Goal: Information Seeking & Learning: Learn about a topic

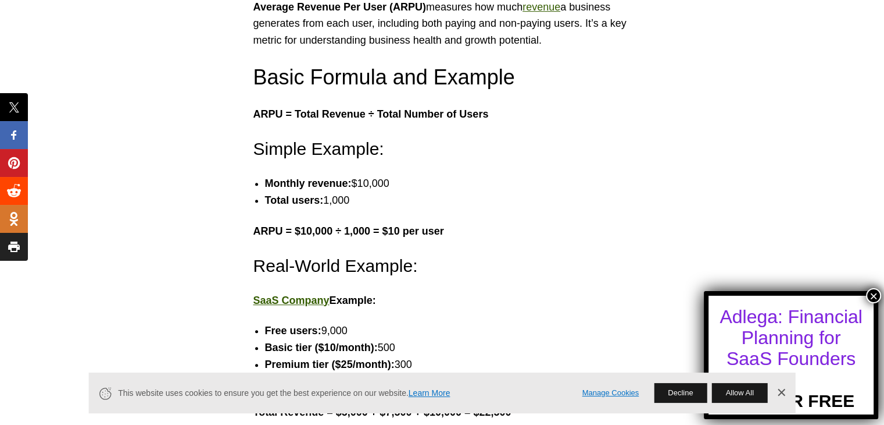
scroll to position [698, 0]
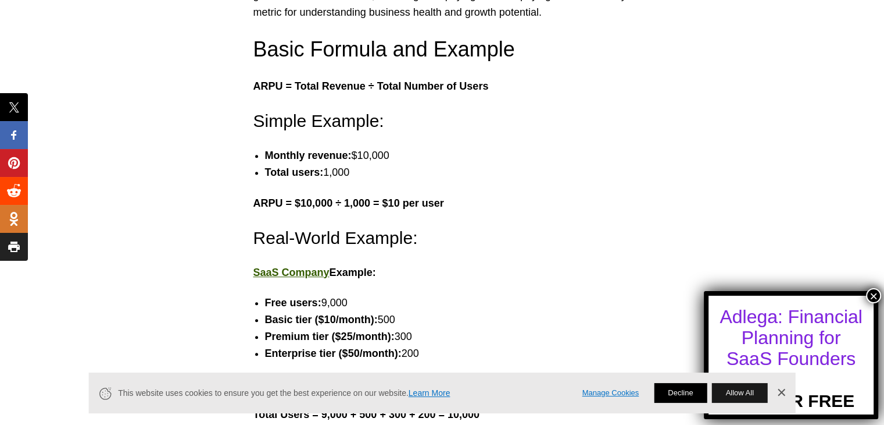
click at [698, 393] on button "Decline" at bounding box center [680, 393] width 53 height 20
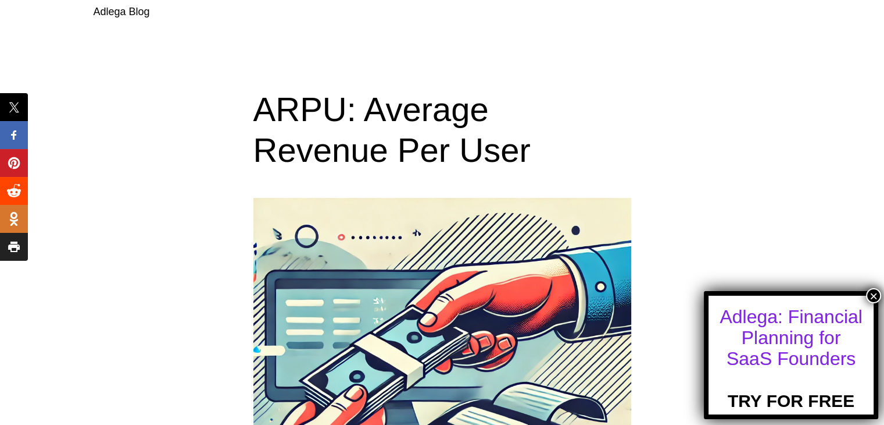
scroll to position [0, 0]
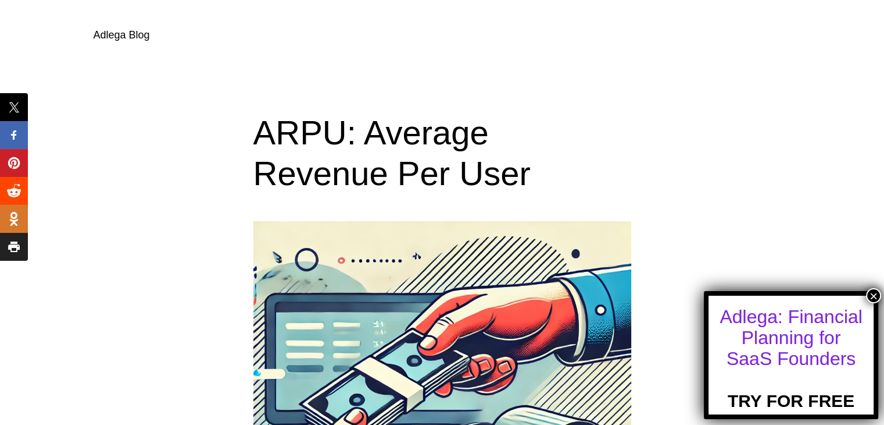
click at [99, 38] on link "Adlega Blog" at bounding box center [122, 35] width 56 height 12
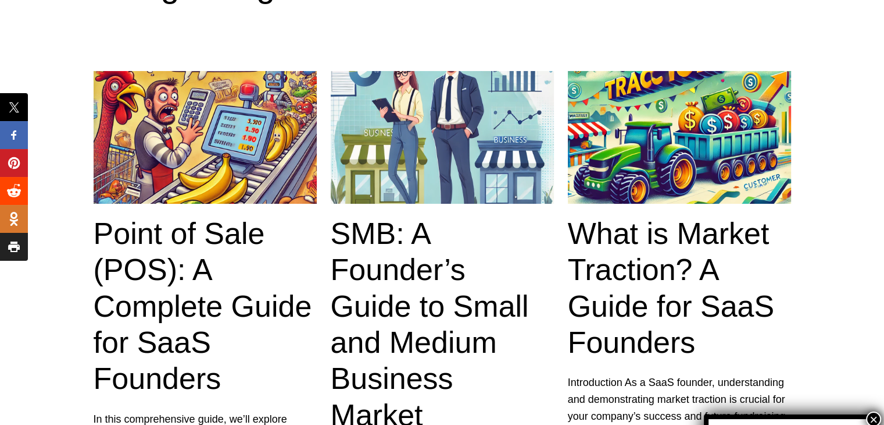
scroll to position [174, 0]
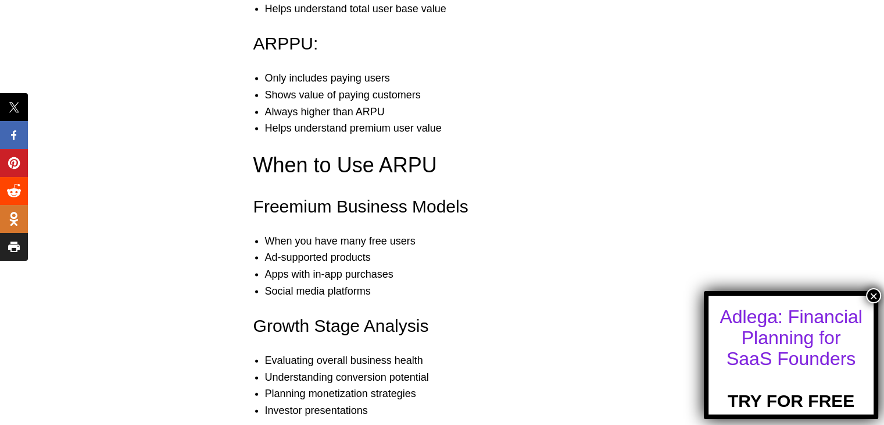
scroll to position [2442, 0]
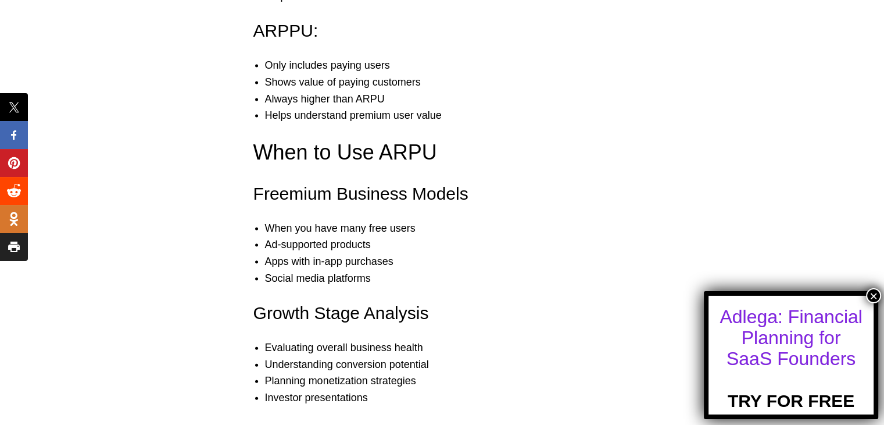
click at [865, 299] on div "Adlega: Financial Planning for SaaS Founders TRY FOR FREE ×" at bounding box center [791, 355] width 174 height 128
click at [868, 297] on button "×" at bounding box center [873, 295] width 15 height 15
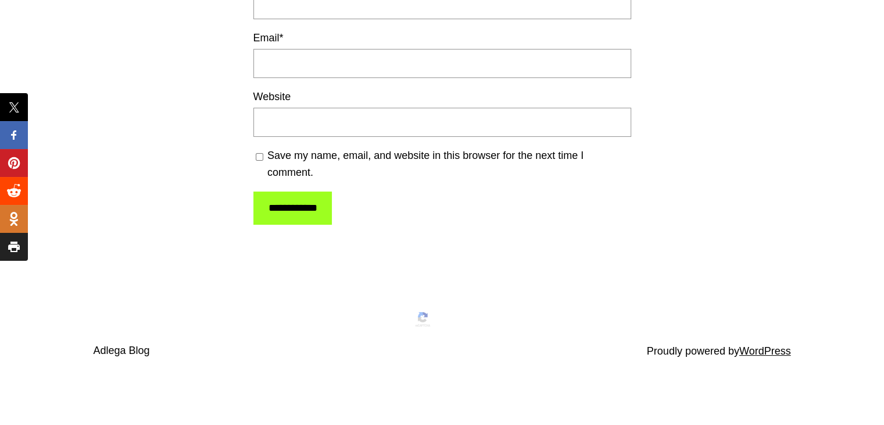
scroll to position [4578, 0]
